Goal: Task Accomplishment & Management: Manage account settings

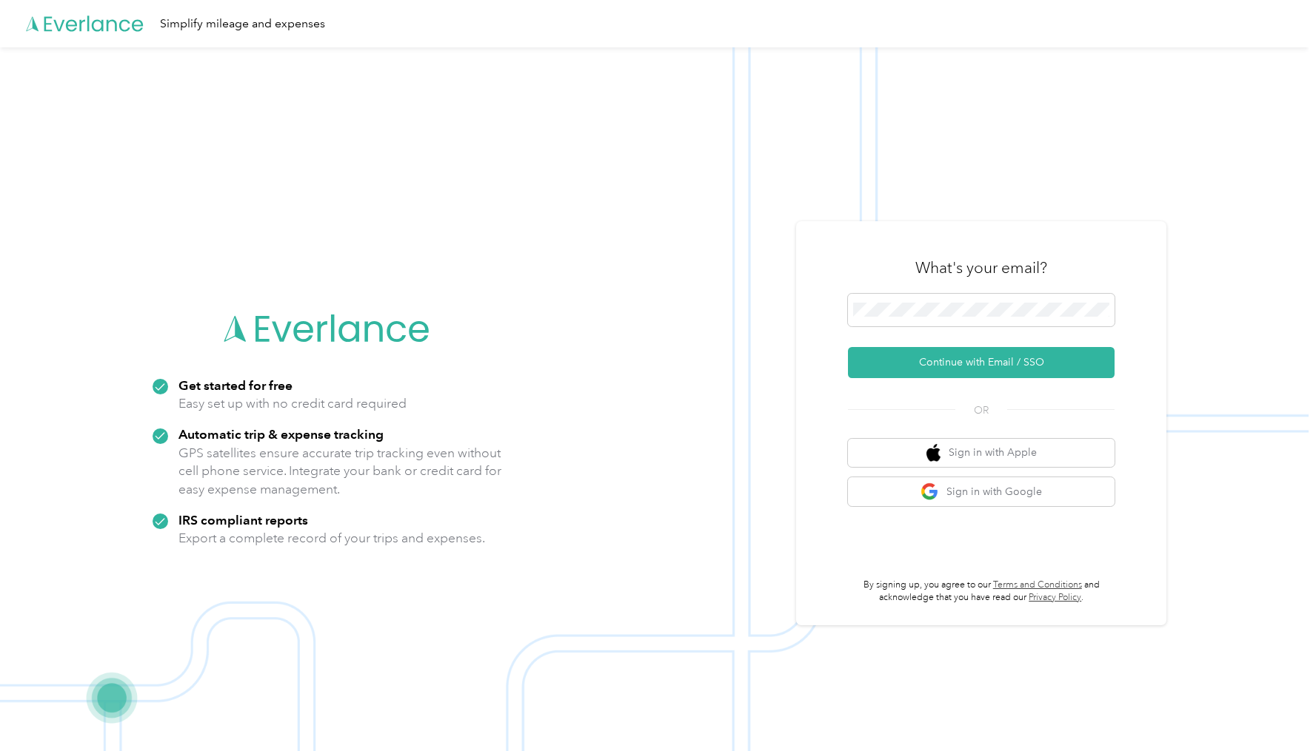
click at [104, 26] on icon at bounding box center [85, 23] width 118 height 85
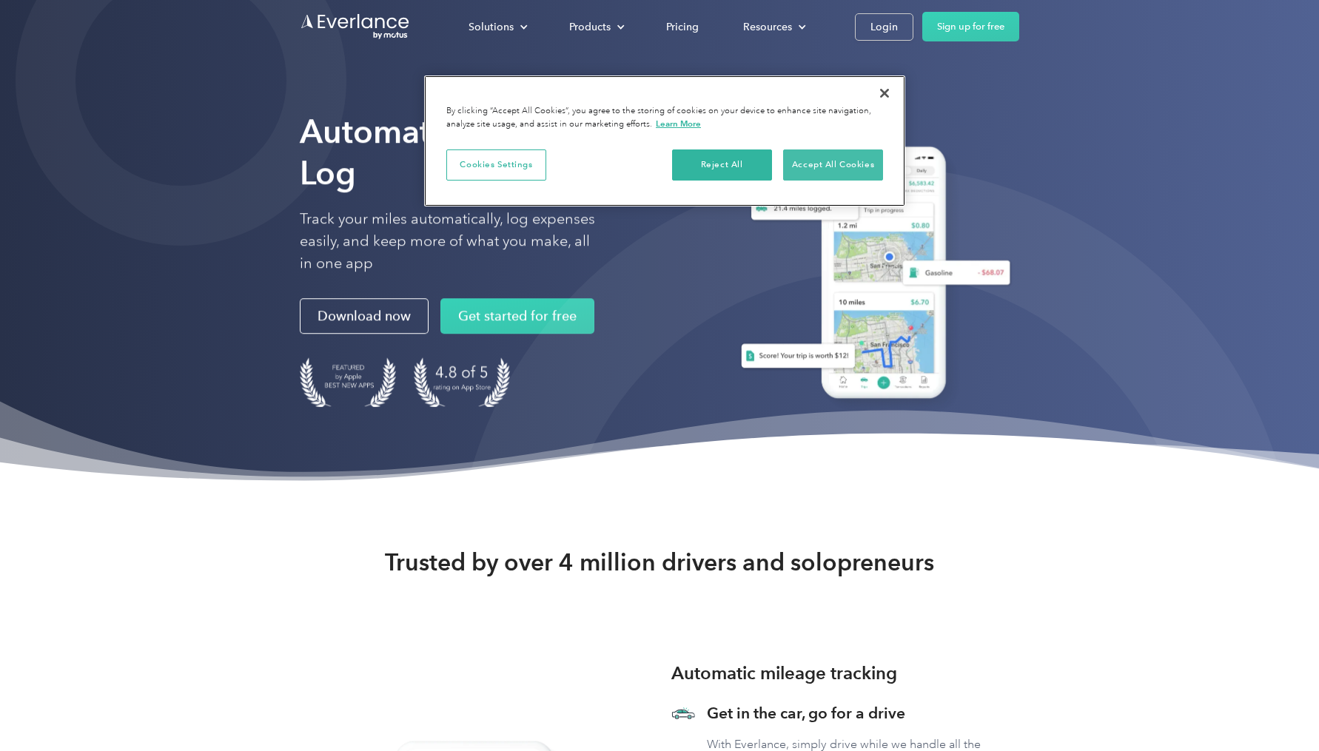
click at [816, 167] on button "Accept All Cookies" at bounding box center [833, 165] width 100 height 31
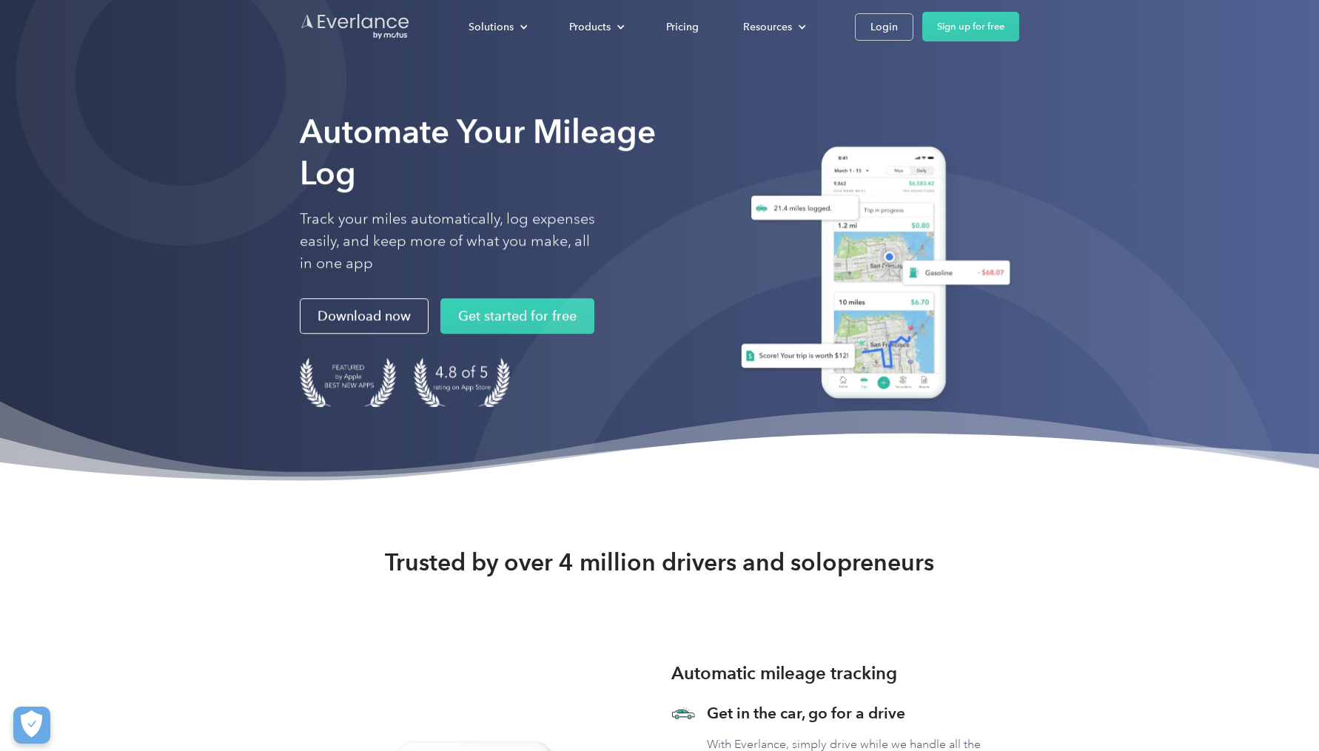
click at [345, 21] on img "Go to homepage" at bounding box center [355, 27] width 111 height 28
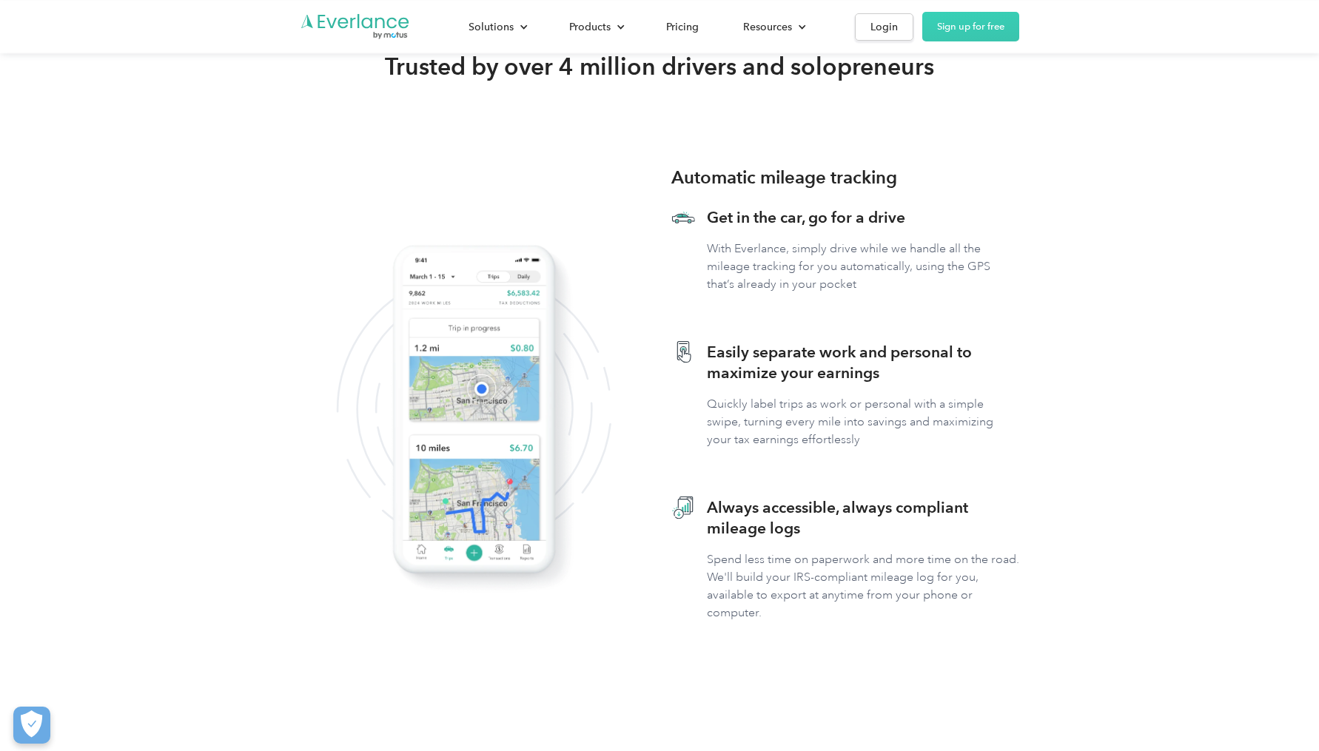
scroll to position [233, 0]
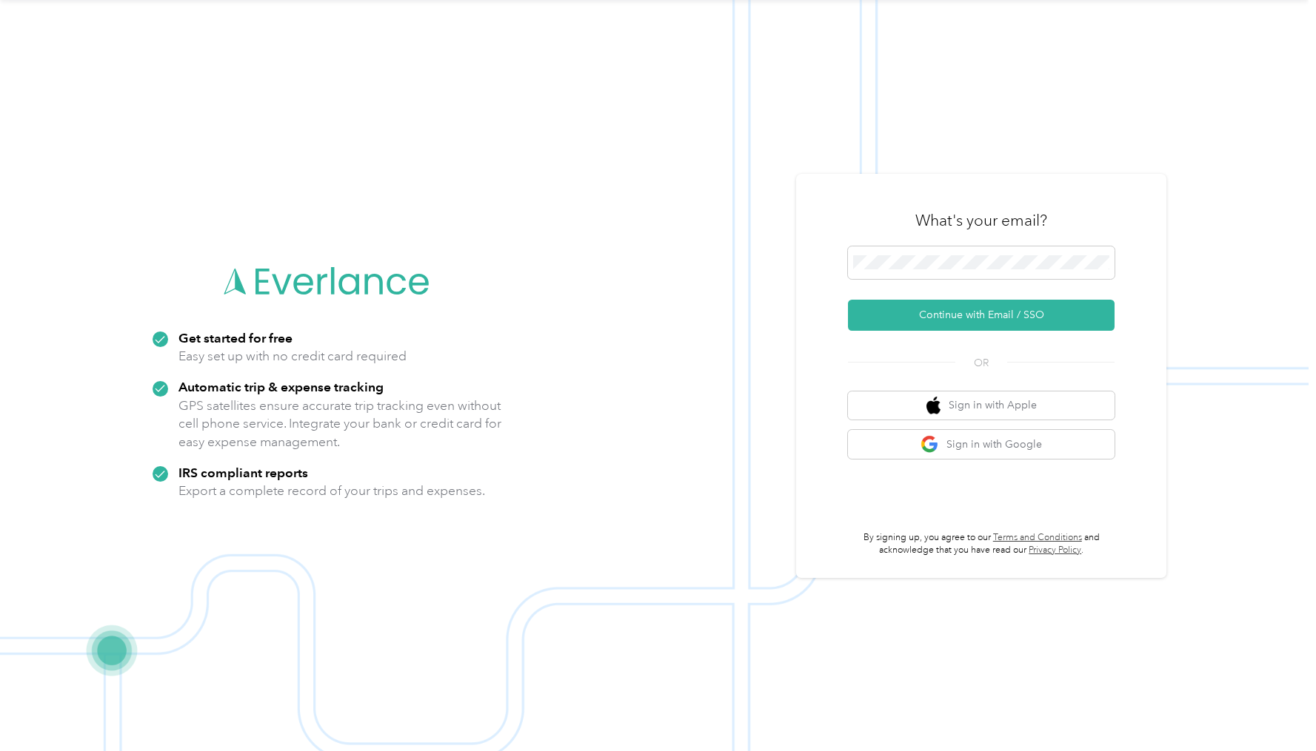
scroll to position [47, 0]
click at [994, 446] on button "Sign in with Google" at bounding box center [981, 444] width 267 height 29
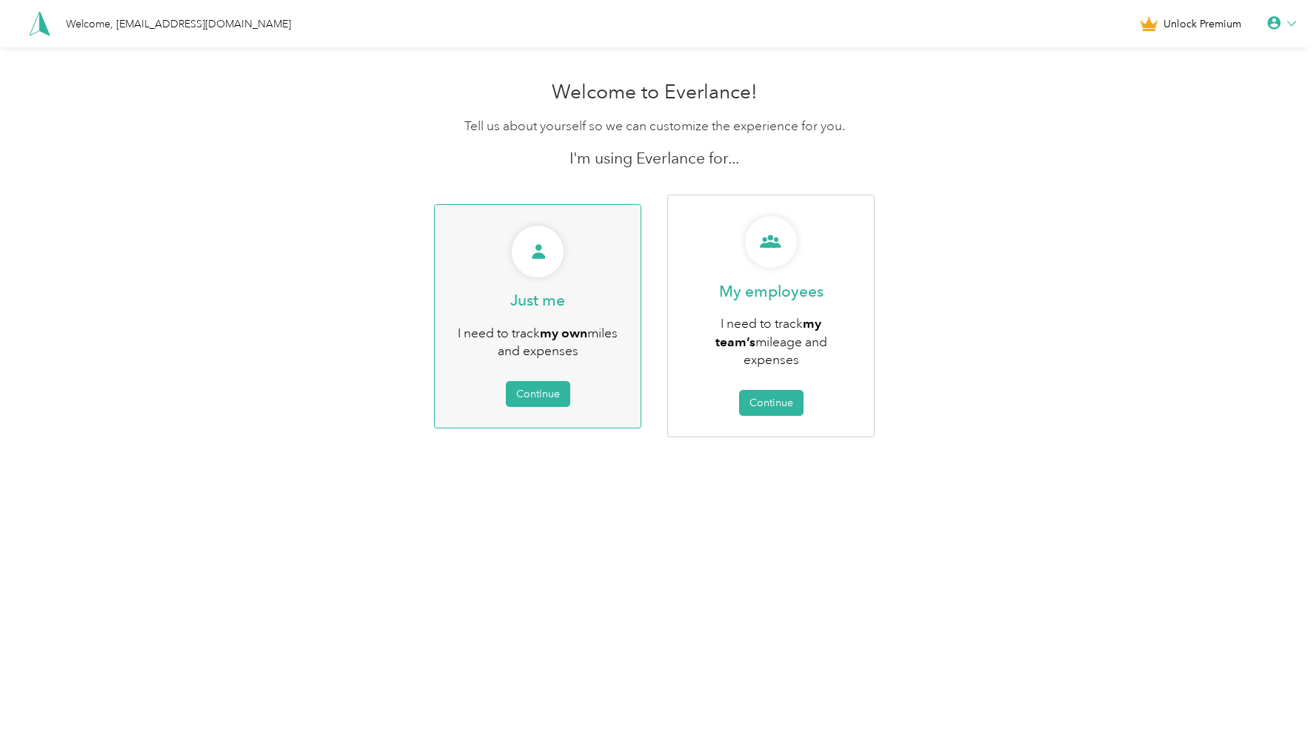
click at [537, 247] on icon at bounding box center [538, 251] width 13 height 15
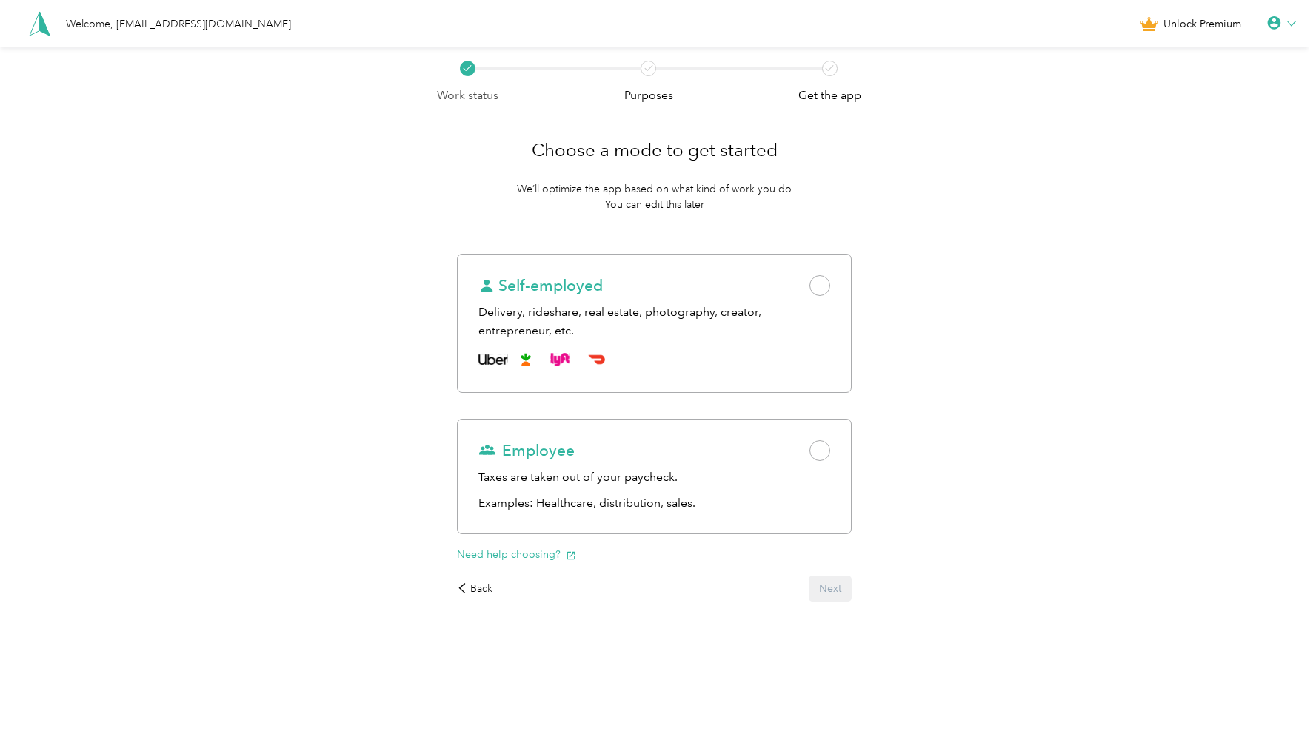
click at [1282, 21] on icon at bounding box center [1274, 23] width 15 height 15
click at [130, 25] on div "Welcome, [EMAIL_ADDRESS][DOMAIN_NAME]" at bounding box center [178, 24] width 225 height 16
click at [244, 352] on div "Work status Purposes Get the app Choose a mode to get started We’ll optimize th…" at bounding box center [654, 371] width 1308 height 648
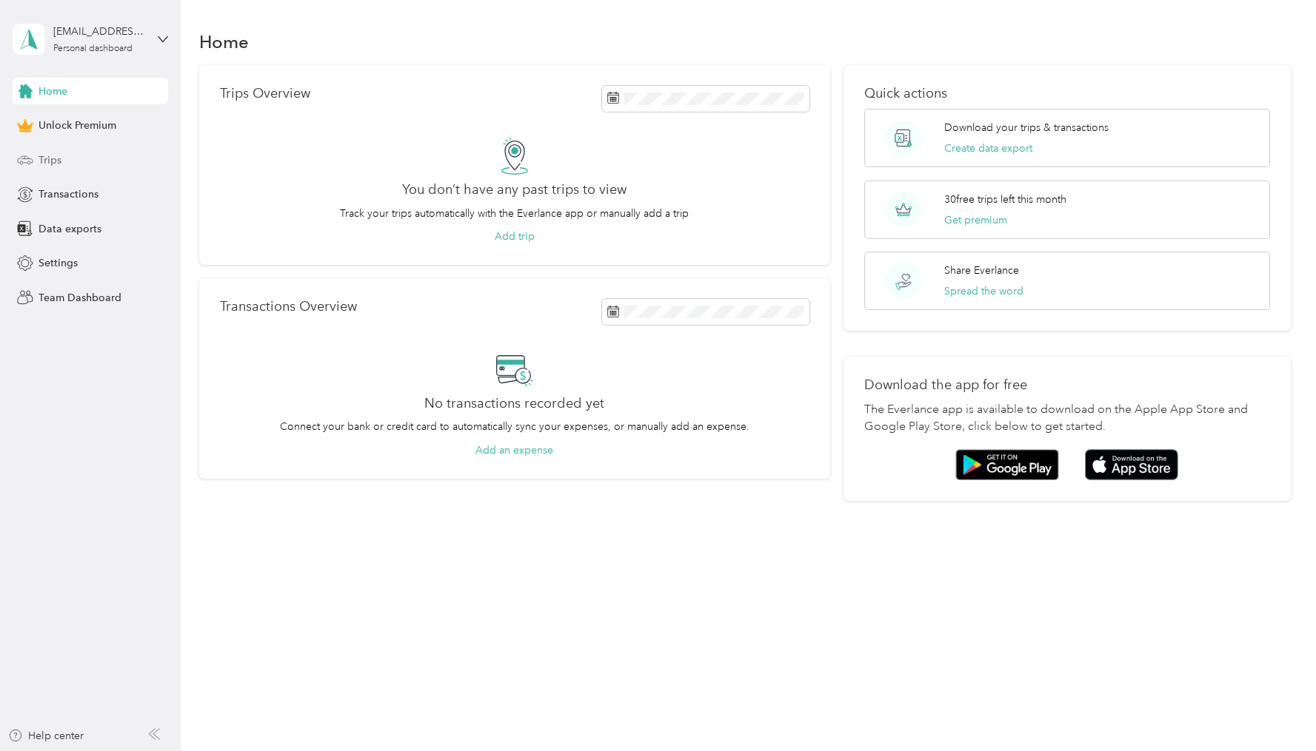
click at [47, 153] on span "Trips" at bounding box center [49, 161] width 23 height 16
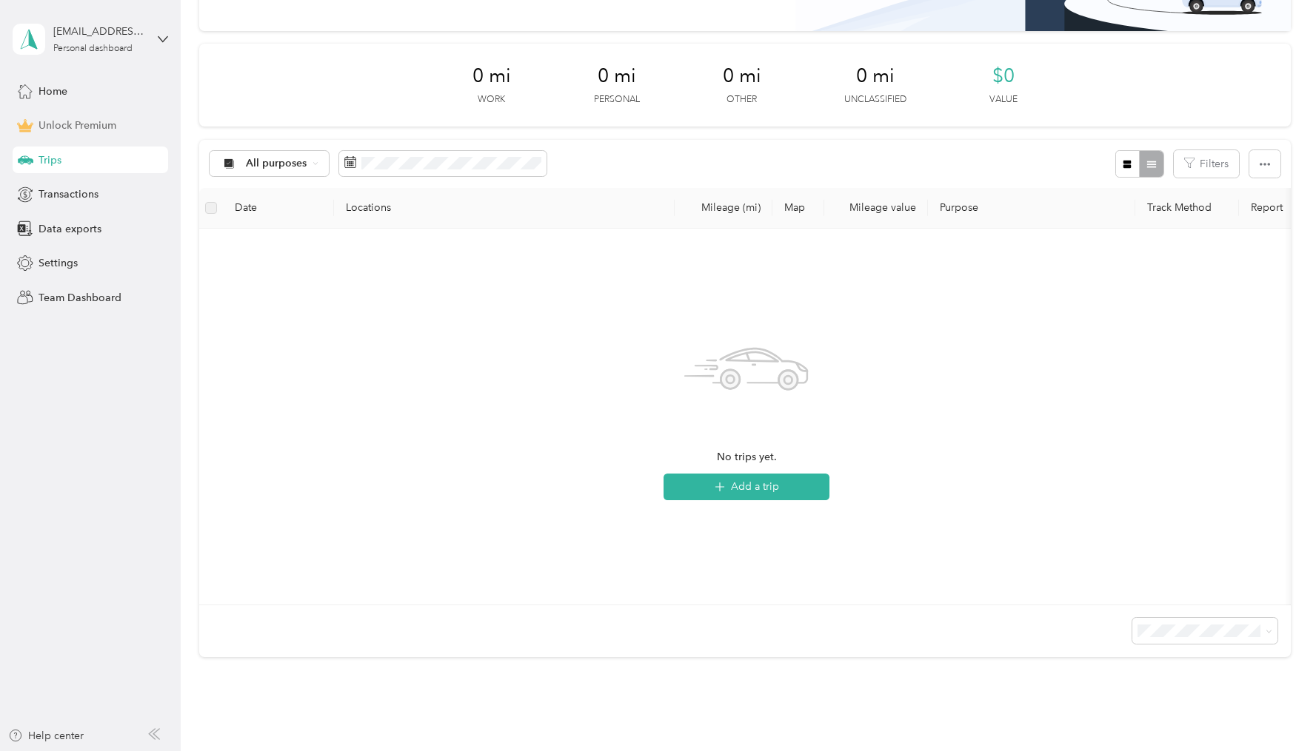
scroll to position [162, 0]
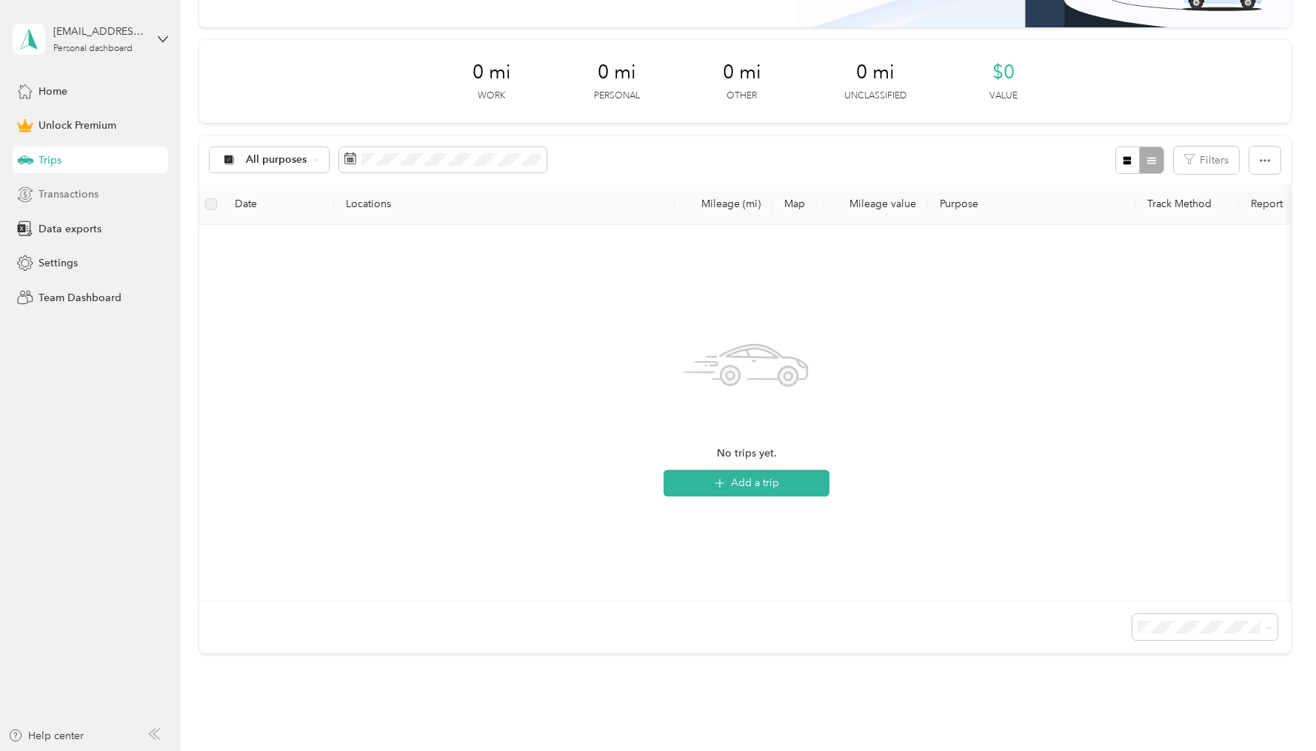
click at [60, 194] on span "Transactions" at bounding box center [68, 195] width 60 height 16
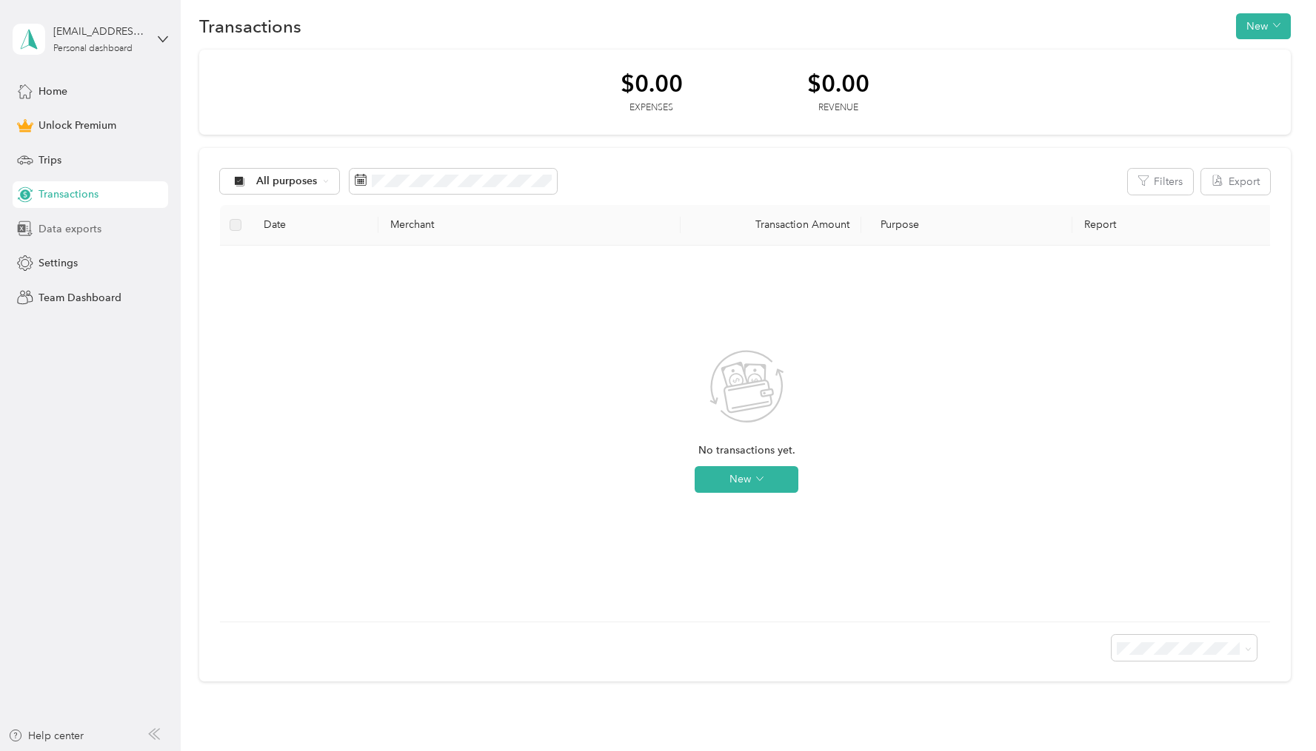
click at [57, 224] on span "Data exports" at bounding box center [69, 229] width 63 height 16
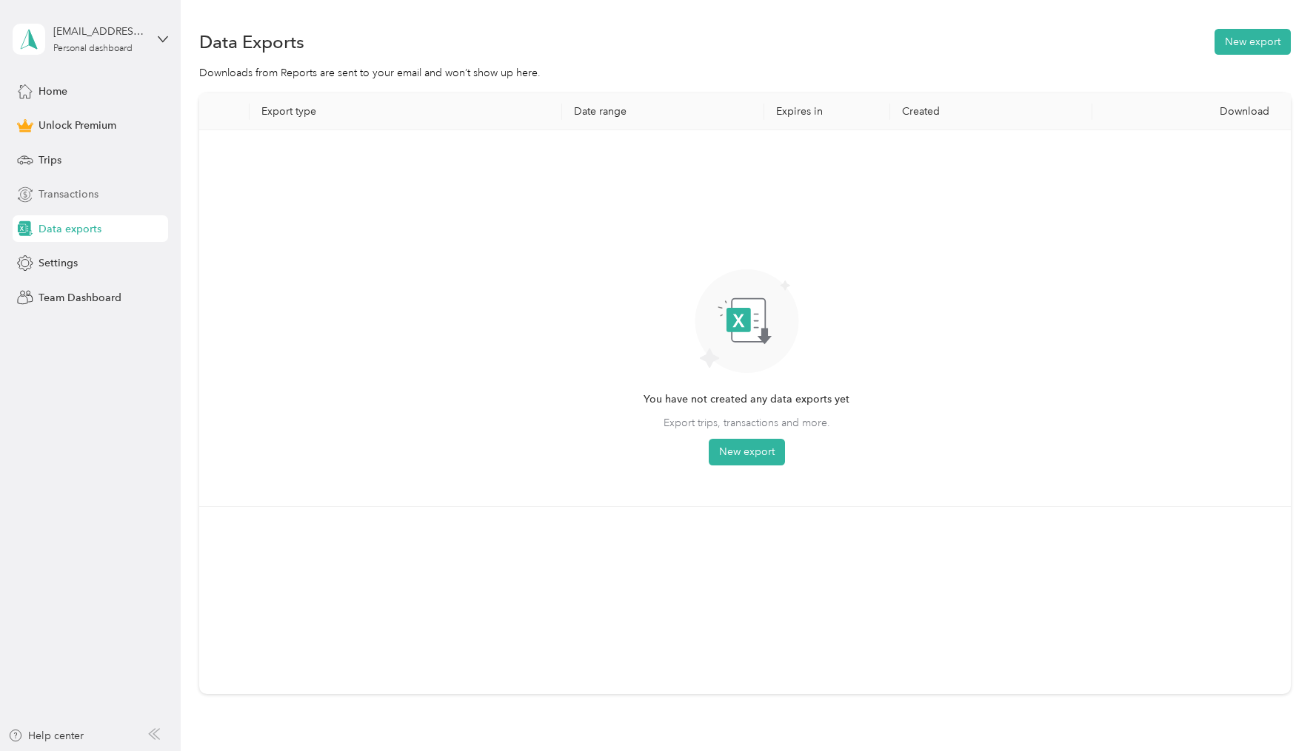
click at [67, 190] on span "Transactions" at bounding box center [68, 195] width 60 height 16
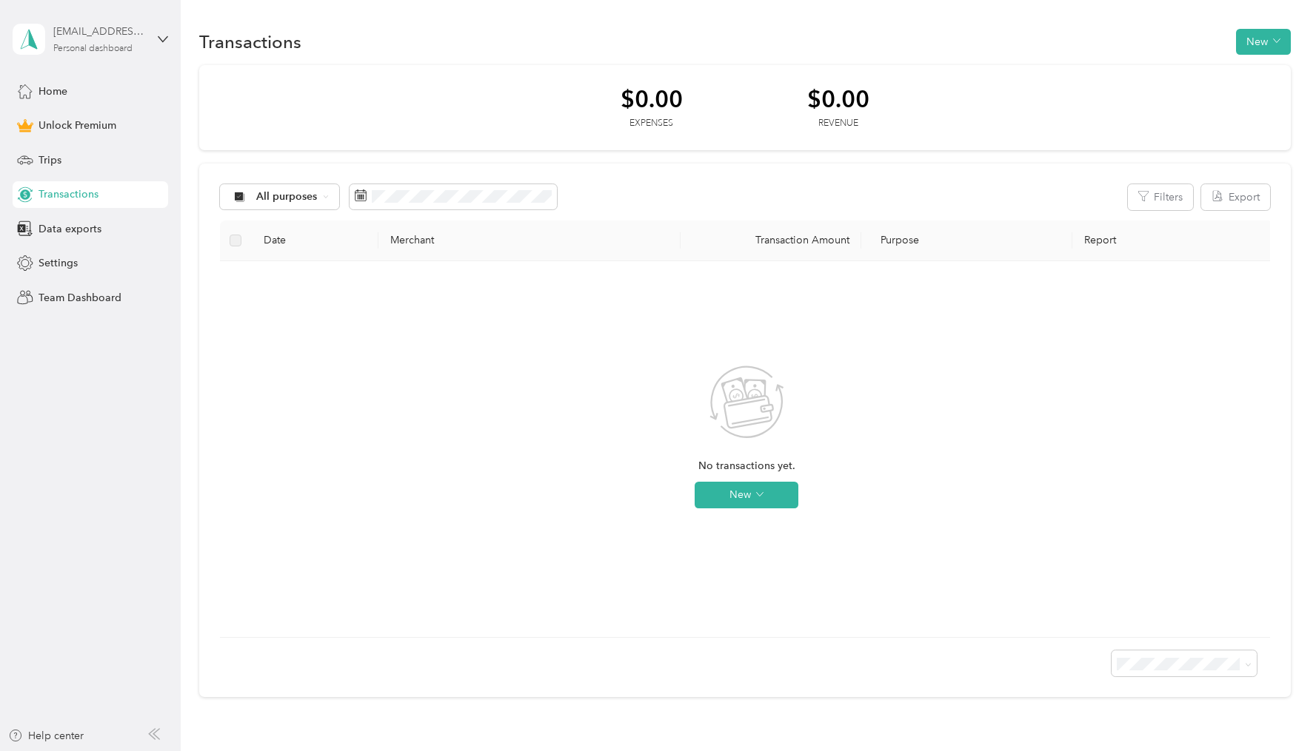
click at [87, 35] on div "[EMAIL_ADDRESS][DOMAIN_NAME]" at bounding box center [99, 32] width 93 height 16
click at [57, 115] on div "Log out" at bounding box center [54, 122] width 57 height 16
